Goal: Contribute content

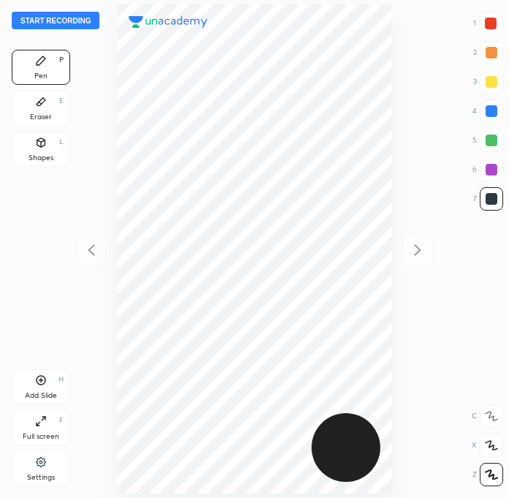
scroll to position [498, 275]
click at [85, 28] on button "Start recording" at bounding box center [56, 21] width 88 height 18
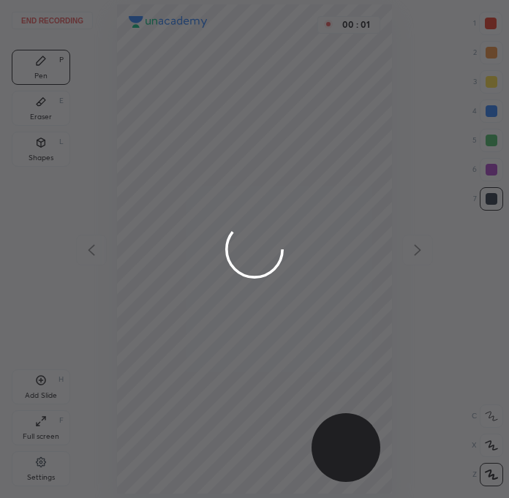
click at [487, 34] on div at bounding box center [254, 249] width 509 height 498
click at [483, 31] on div at bounding box center [254, 249] width 509 height 498
click at [487, 33] on div at bounding box center [254, 249] width 509 height 498
click at [482, 31] on div at bounding box center [254, 249] width 509 height 498
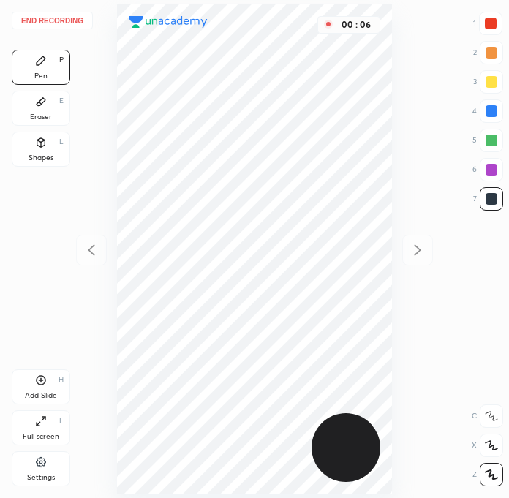
click at [501, 30] on div at bounding box center [490, 23] width 23 height 23
click at [489, 30] on div at bounding box center [490, 23] width 23 height 23
click at [44, 107] on icon at bounding box center [41, 102] width 12 height 12
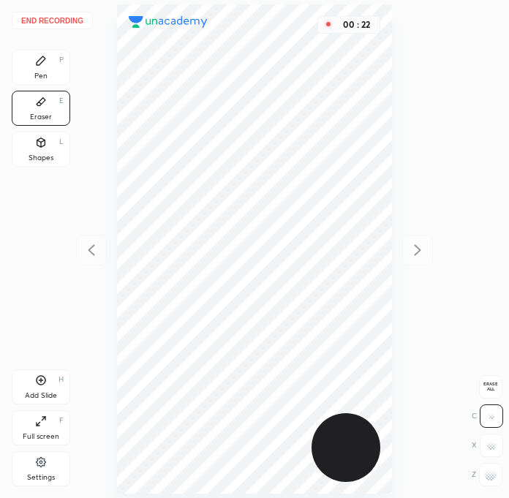
click at [60, 65] on div "Pen P" at bounding box center [41, 67] width 59 height 35
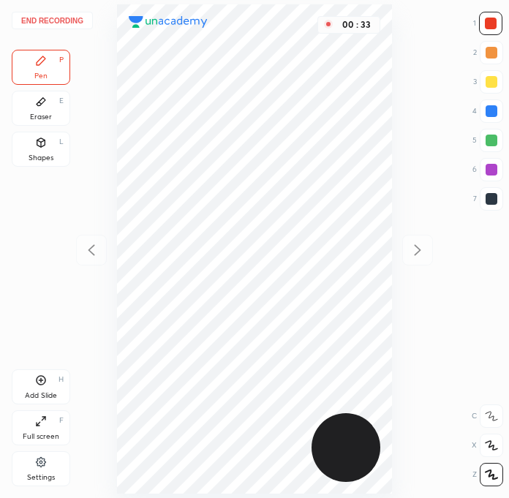
click at [483, 206] on div at bounding box center [491, 198] width 23 height 23
click at [495, 26] on div at bounding box center [491, 24] width 12 height 12
click at [498, 193] on div at bounding box center [491, 198] width 23 height 23
click at [498, 26] on div at bounding box center [490, 23] width 23 height 23
click at [494, 197] on div at bounding box center [492, 199] width 12 height 12
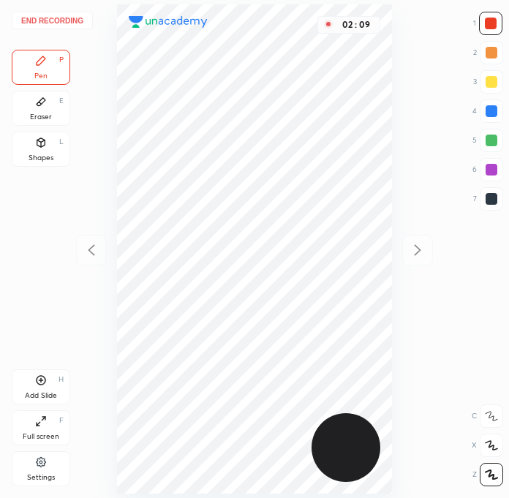
click at [493, 198] on div at bounding box center [492, 199] width 12 height 12
click at [492, 14] on div at bounding box center [490, 23] width 23 height 23
click at [60, 386] on div "Add Slide H" at bounding box center [41, 386] width 59 height 35
click at [500, 199] on div at bounding box center [491, 198] width 23 height 23
click at [477, 109] on div "4" at bounding box center [488, 111] width 31 height 23
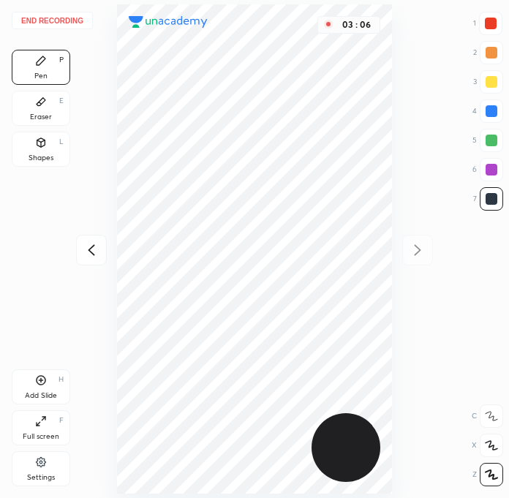
click at [493, 109] on div at bounding box center [492, 111] width 12 height 12
click at [492, 173] on div at bounding box center [492, 170] width 12 height 12
click at [492, 26] on div at bounding box center [491, 24] width 12 height 12
click at [500, 89] on div at bounding box center [491, 81] width 23 height 23
click at [495, 113] on div at bounding box center [492, 111] width 12 height 12
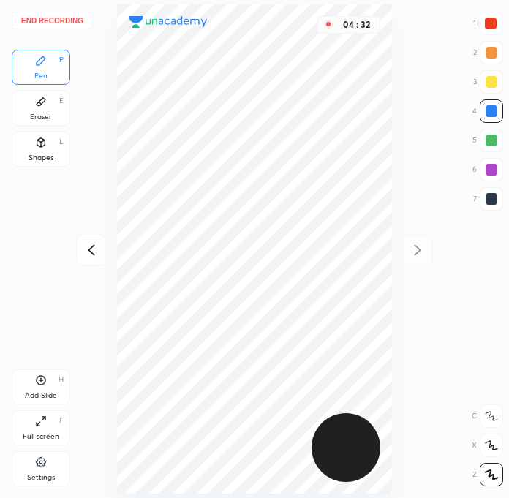
click at [50, 382] on div "Add Slide H" at bounding box center [41, 386] width 59 height 35
click at [489, 34] on div at bounding box center [490, 23] width 23 height 23
click at [497, 203] on div at bounding box center [491, 198] width 23 height 23
click at [496, 20] on div at bounding box center [491, 24] width 12 height 12
click at [490, 198] on div at bounding box center [492, 199] width 12 height 12
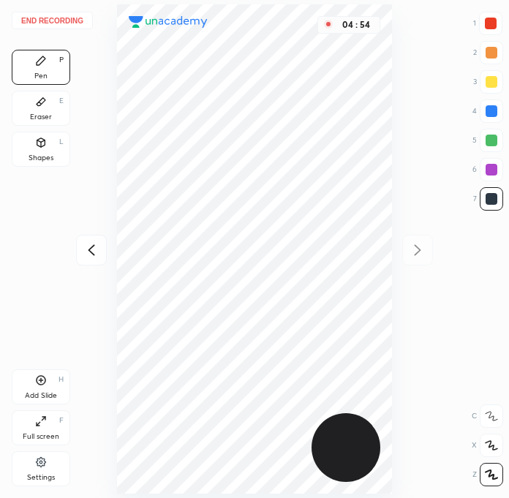
click at [500, 113] on div at bounding box center [491, 111] width 23 height 23
click at [487, 193] on div at bounding box center [492, 199] width 12 height 12
click at [490, 195] on div at bounding box center [492, 199] width 12 height 12
click at [489, 163] on div at bounding box center [491, 169] width 23 height 23
click at [489, 175] on div at bounding box center [492, 170] width 12 height 12
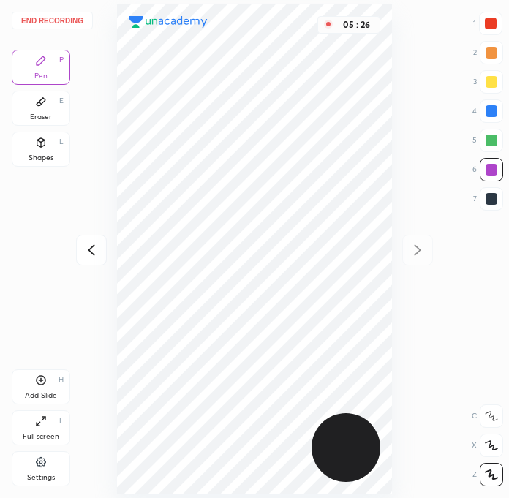
click at [489, 200] on div at bounding box center [492, 199] width 12 height 12
click at [486, 116] on div at bounding box center [491, 111] width 23 height 23
click at [490, 168] on div at bounding box center [492, 170] width 12 height 12
click at [495, 19] on div at bounding box center [491, 24] width 12 height 12
click at [97, 253] on icon at bounding box center [92, 250] width 18 height 18
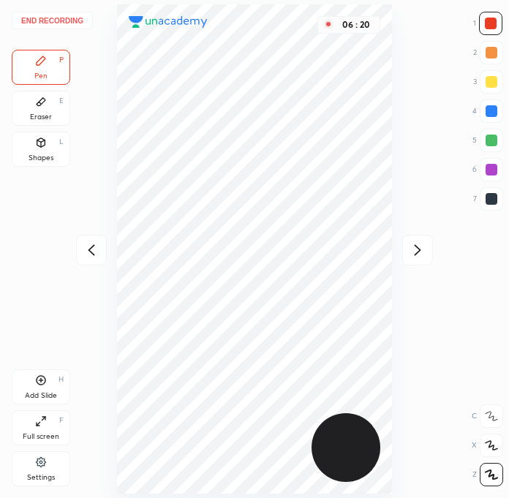
click at [89, 244] on icon at bounding box center [92, 250] width 18 height 18
click at [48, 26] on button "End recording" at bounding box center [52, 21] width 81 height 18
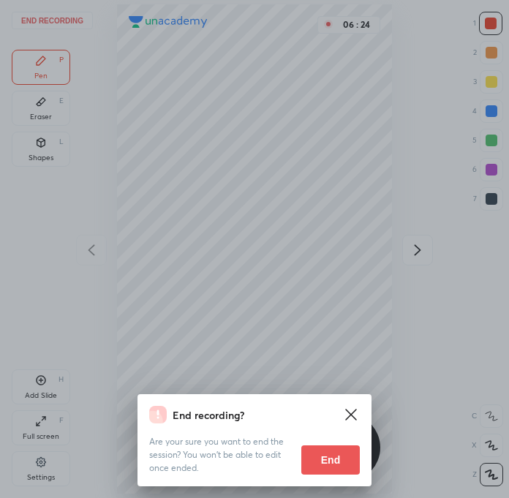
click at [318, 463] on button "End" at bounding box center [330, 460] width 59 height 29
